Goal: Book appointment/travel/reservation

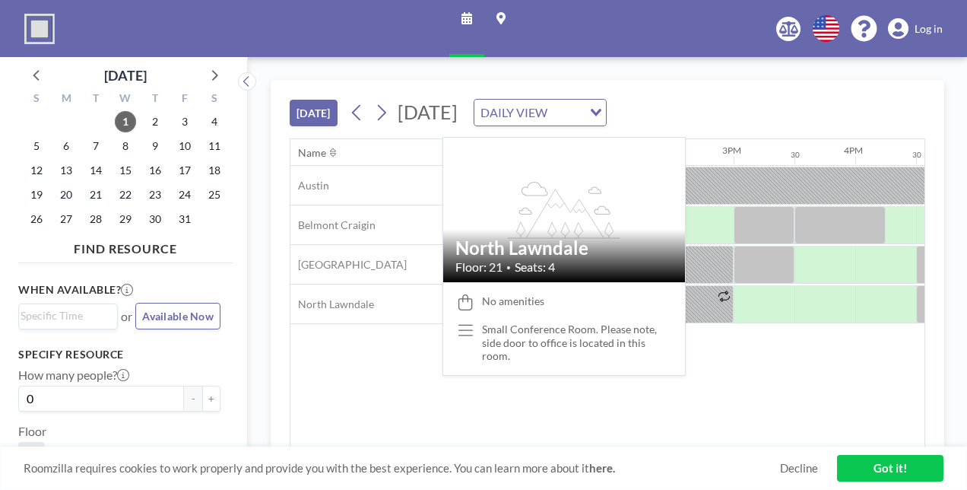
scroll to position [0, 1643]
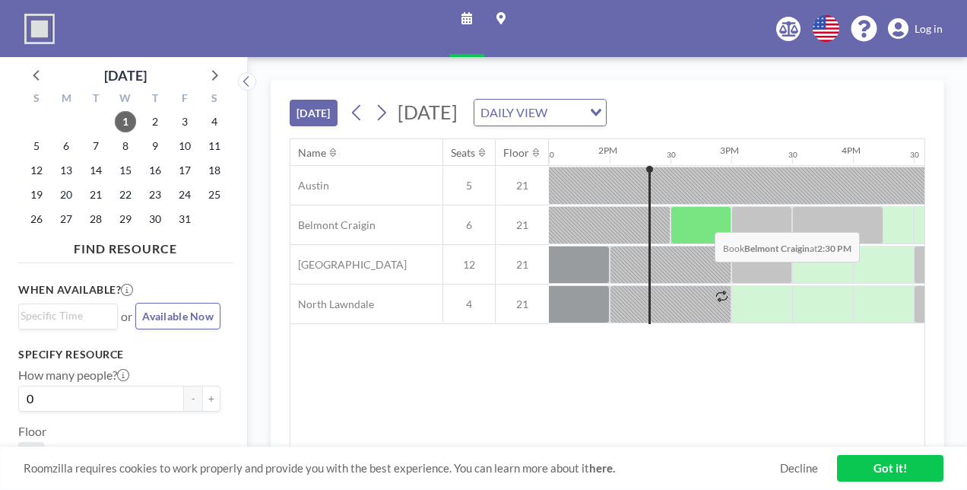
click at [703, 218] on div at bounding box center [701, 225] width 61 height 38
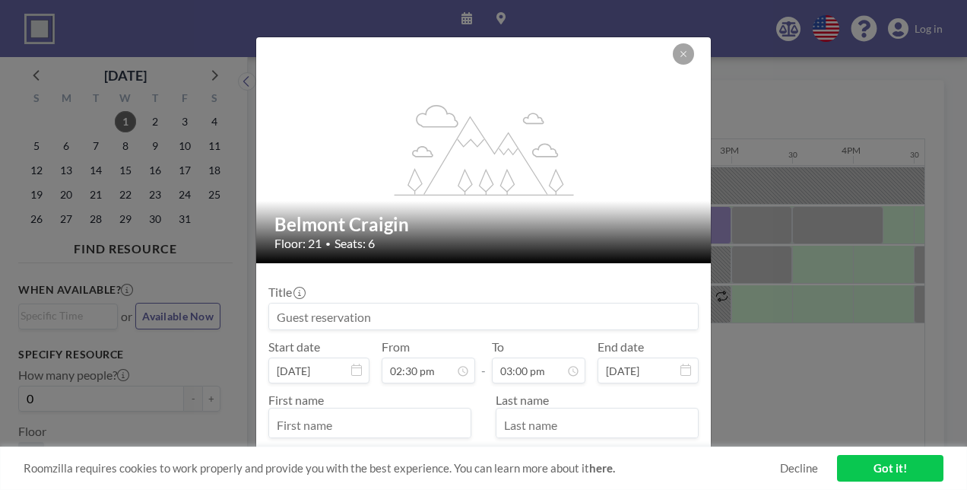
click at [548, 317] on input at bounding box center [483, 316] width 429 height 26
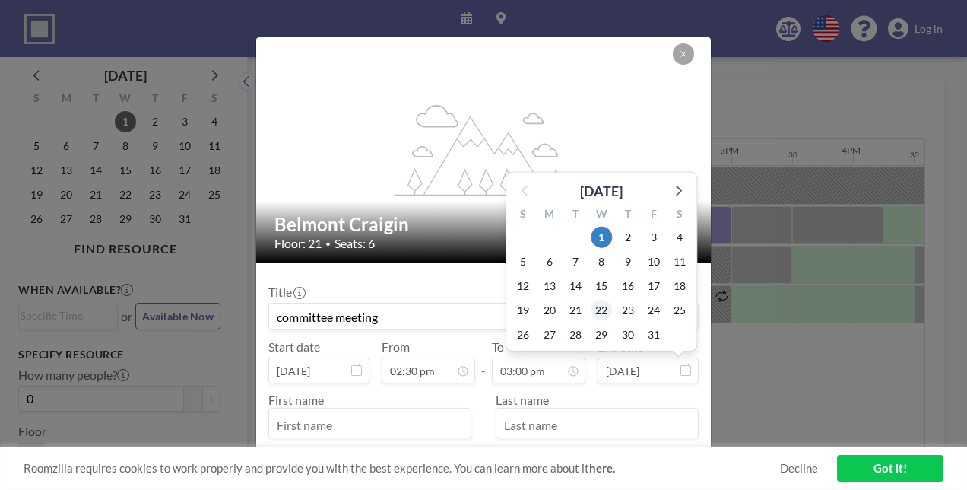
scroll to position [812, 0]
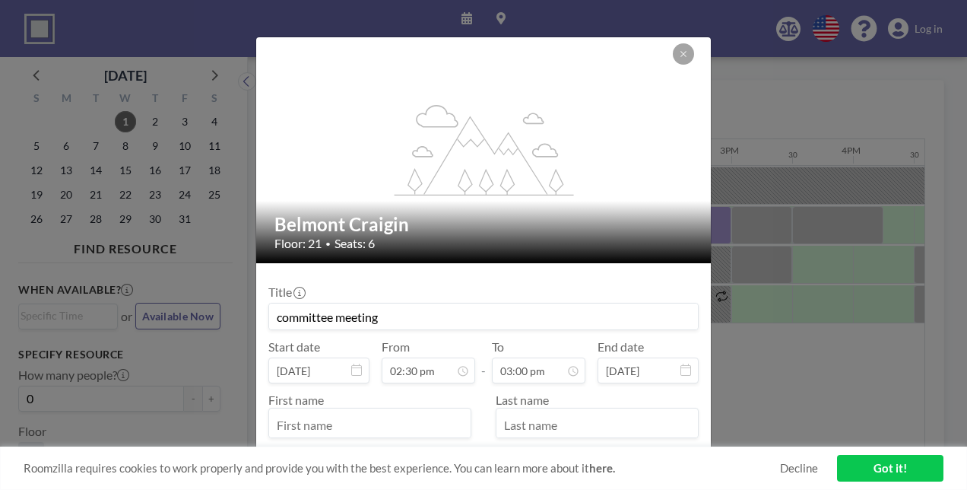
type input "committee meeting"
click at [451, 335] on div "Title committee meeting Start date [DATE] From 02:30 pm - To 03:00 pm End date …" at bounding box center [483, 388] width 430 height 227
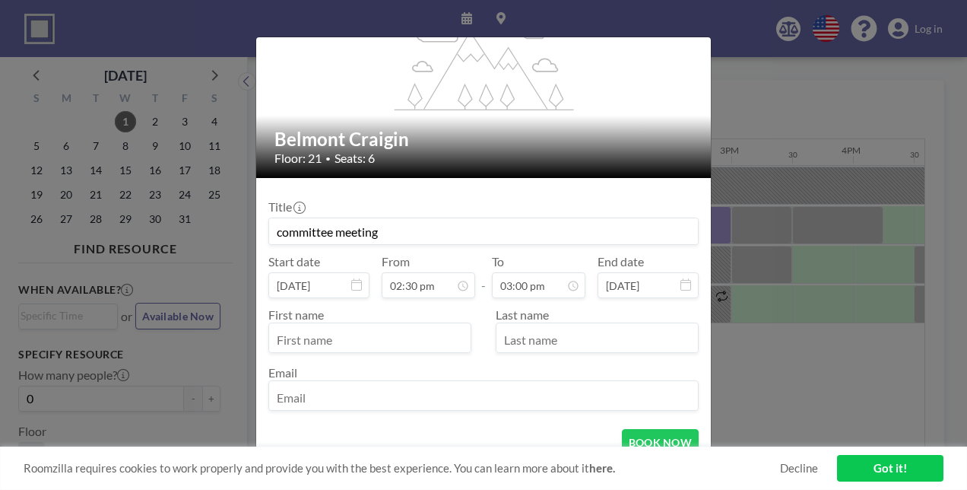
scroll to position [102, 0]
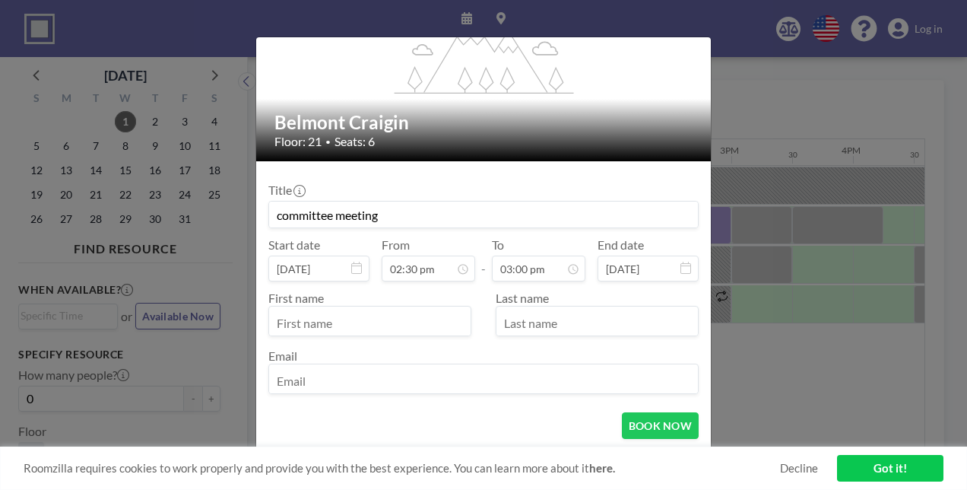
click at [376, 321] on input "text" at bounding box center [370, 323] width 202 height 26
type input "[PERSON_NAME]"
type input "[EMAIL_ADDRESS][DOMAIN_NAME]"
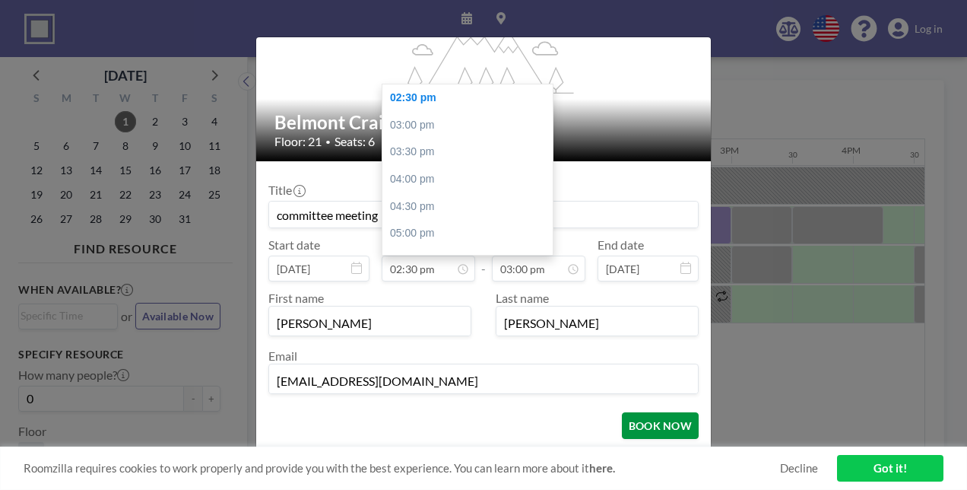
click at [660, 420] on button "BOOK NOW" at bounding box center [660, 425] width 77 height 27
